Goal: Task Accomplishment & Management: Manage account settings

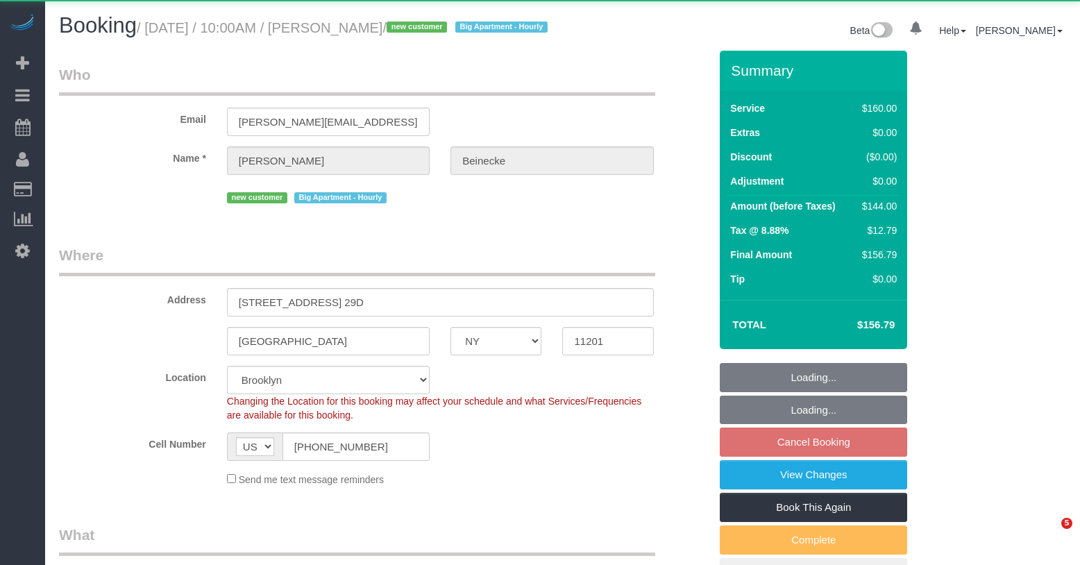
select select "NY"
select select "object:1050"
select select "string:stripe-pm_1SEcys4VGloSiKo7OrkrXDDw"
select select "spot3"
select select "number:89"
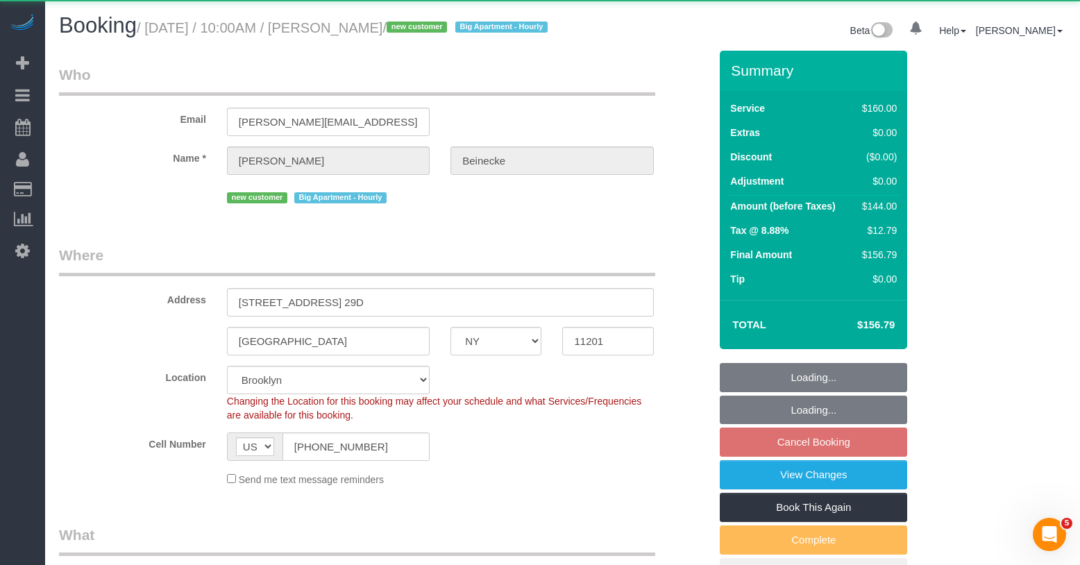
select select "number:90"
select select "number:15"
select select "number:5"
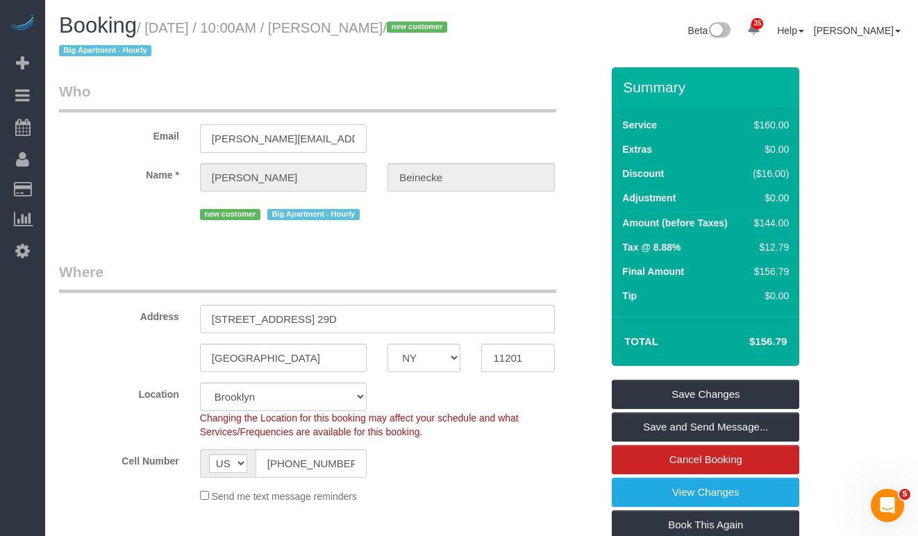
click at [278, 141] on input "[PERSON_NAME][EMAIL_ADDRESS][DOMAIN_NAME]" at bounding box center [283, 138] width 167 height 28
click at [274, 142] on input "[PERSON_NAME][EMAIL_ADDRESS][DOMAIN_NAME]" at bounding box center [283, 138] width 167 height 28
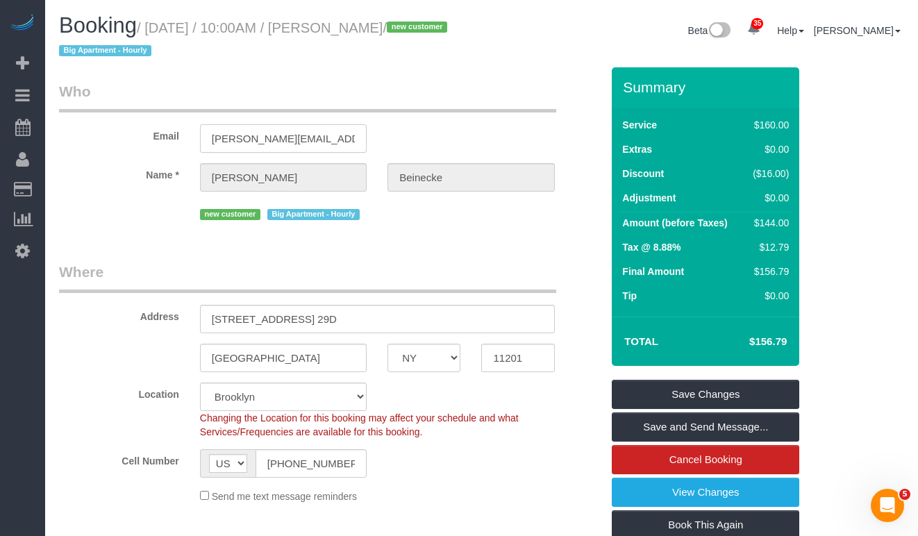
click at [274, 142] on input "[PERSON_NAME][EMAIL_ADDRESS][DOMAIN_NAME]" at bounding box center [283, 138] width 167 height 28
